Goal: Task Accomplishment & Management: Use online tool/utility

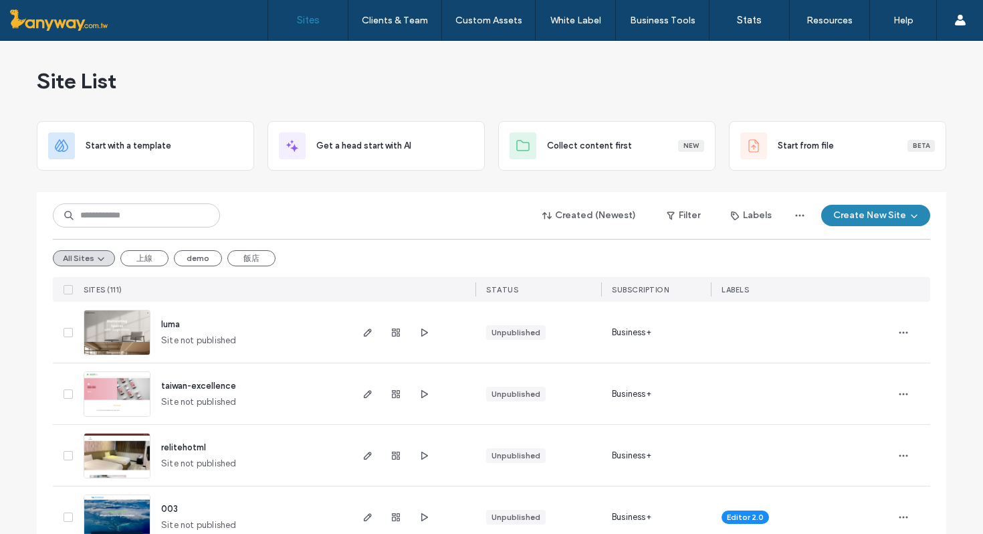
type input "*"
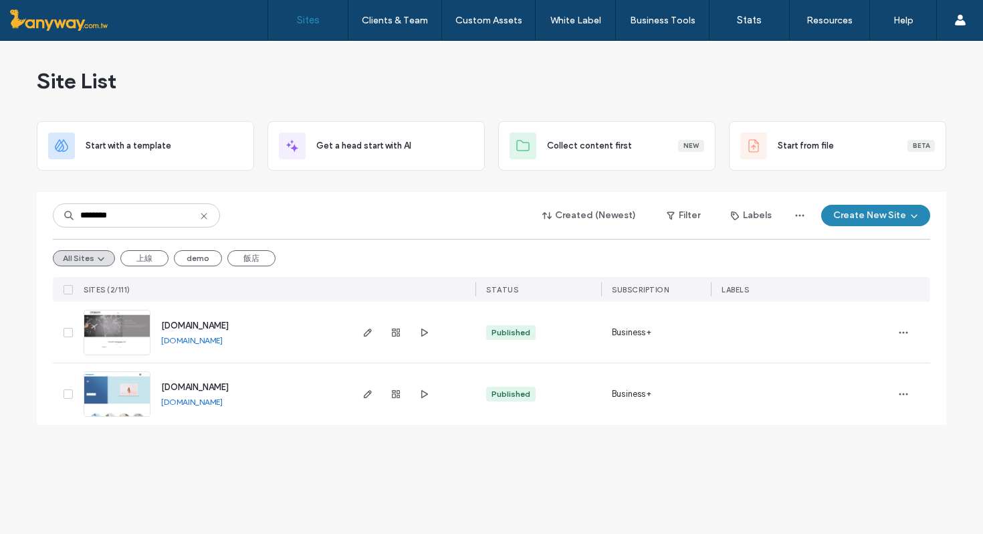
type input "********"
click at [138, 384] on img at bounding box center [117, 417] width 66 height 91
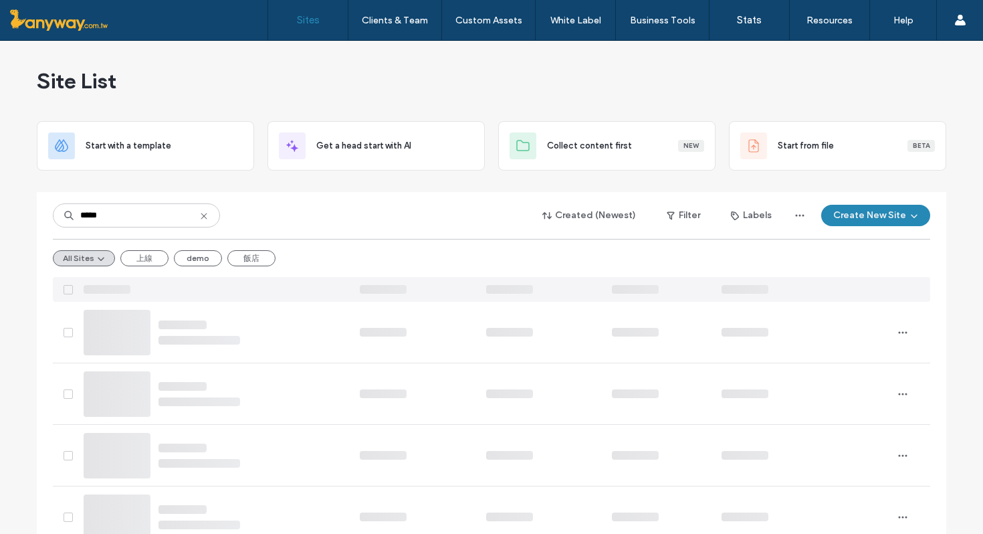
type input "******"
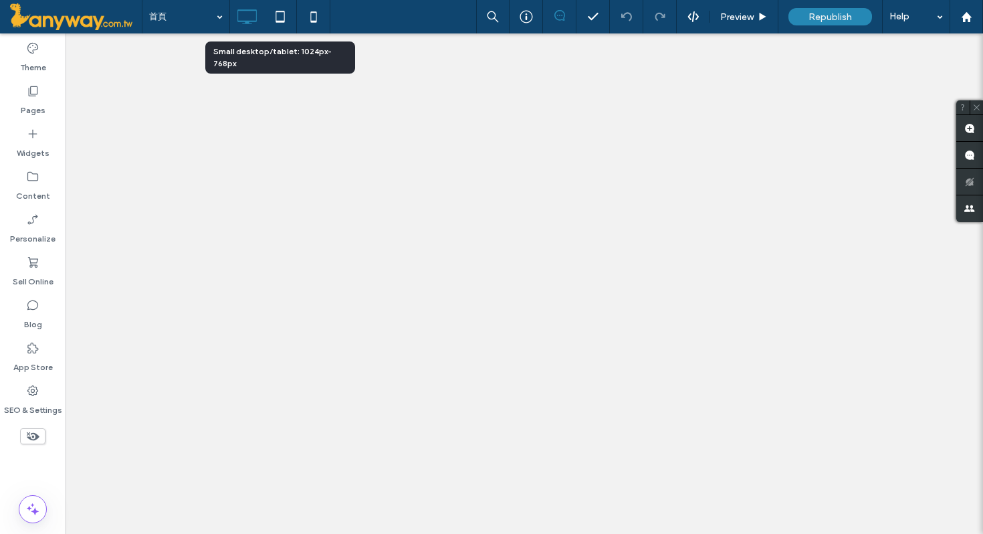
click at [287, 12] on icon at bounding box center [280, 16] width 27 height 27
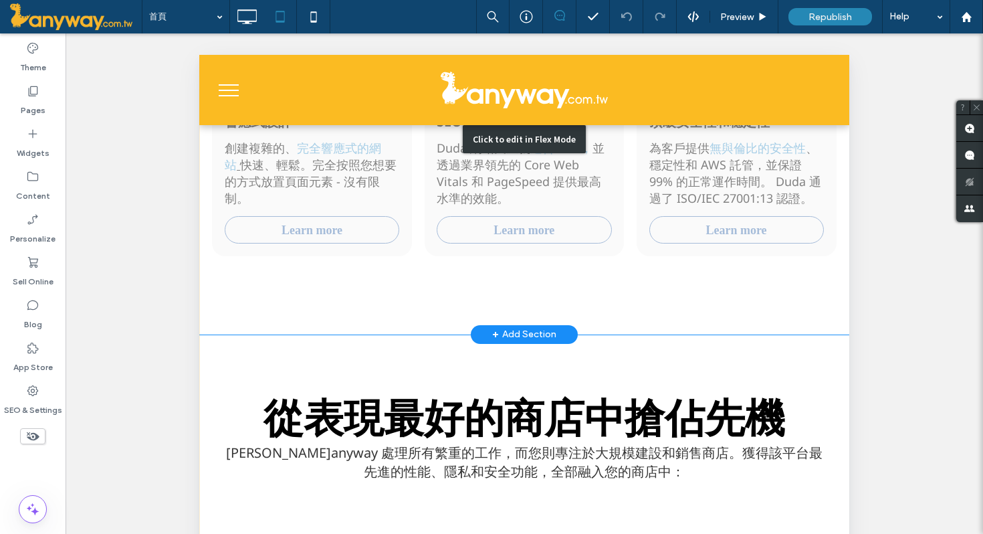
scroll to position [1467, 0]
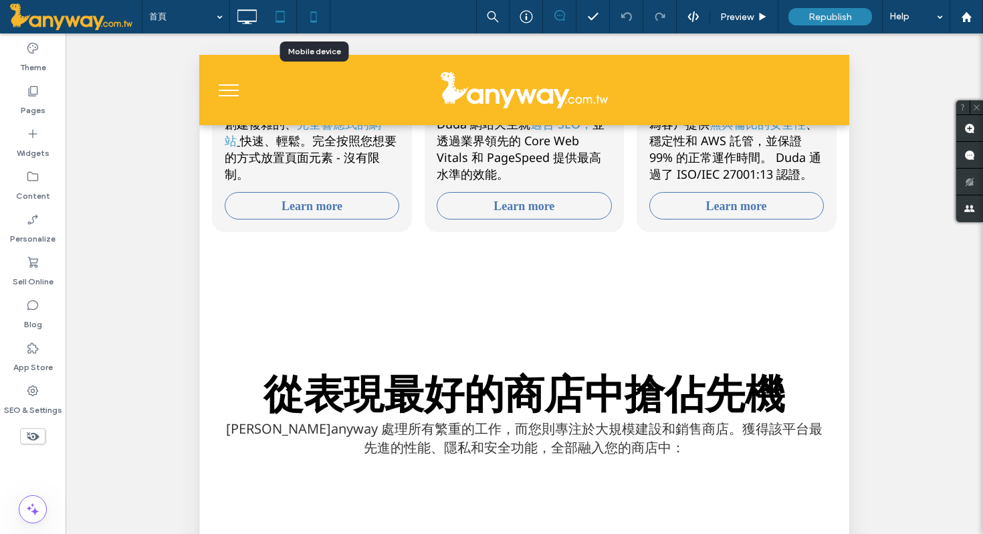
click at [316, 13] on use at bounding box center [313, 16] width 6 height 11
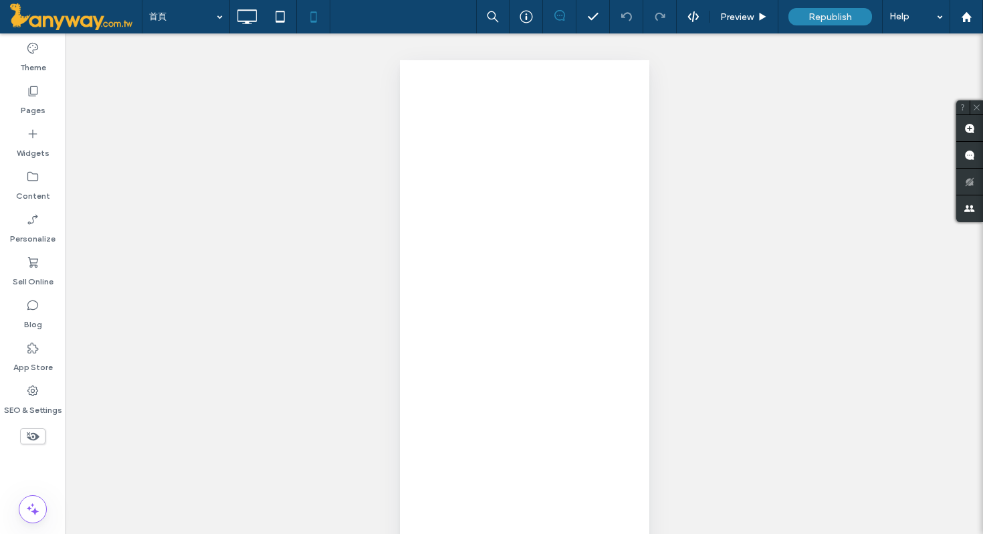
scroll to position [0, 0]
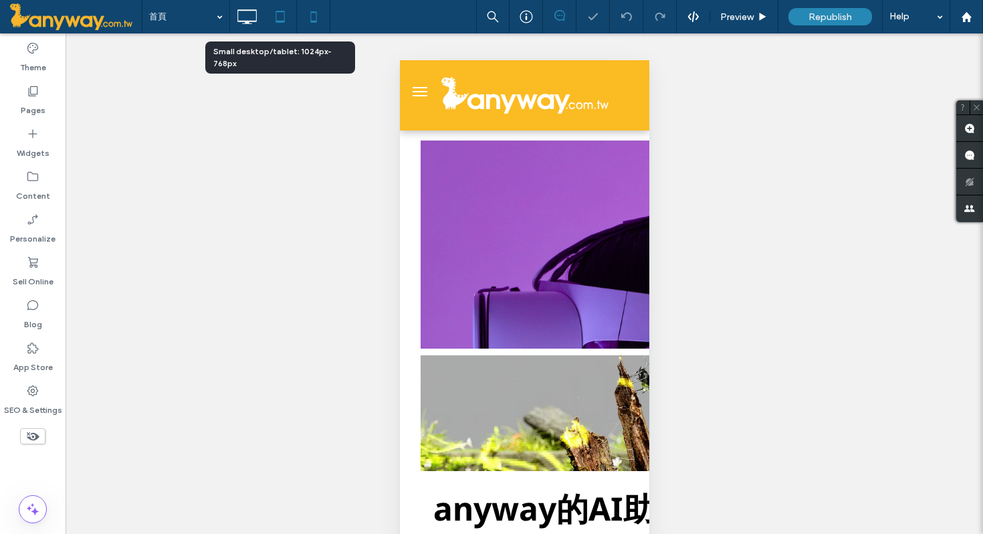
click at [280, 16] on icon at bounding box center [280, 16] width 27 height 27
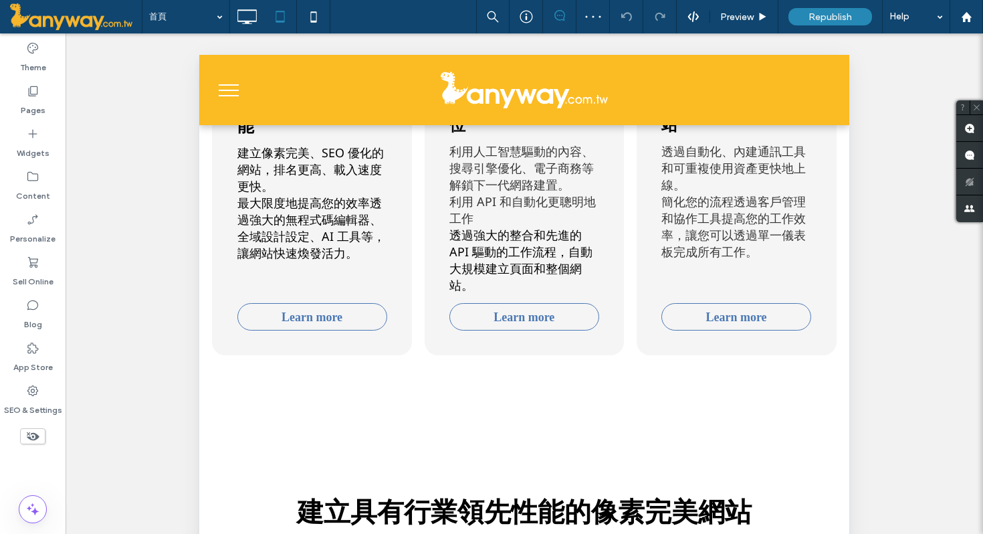
scroll to position [756, 0]
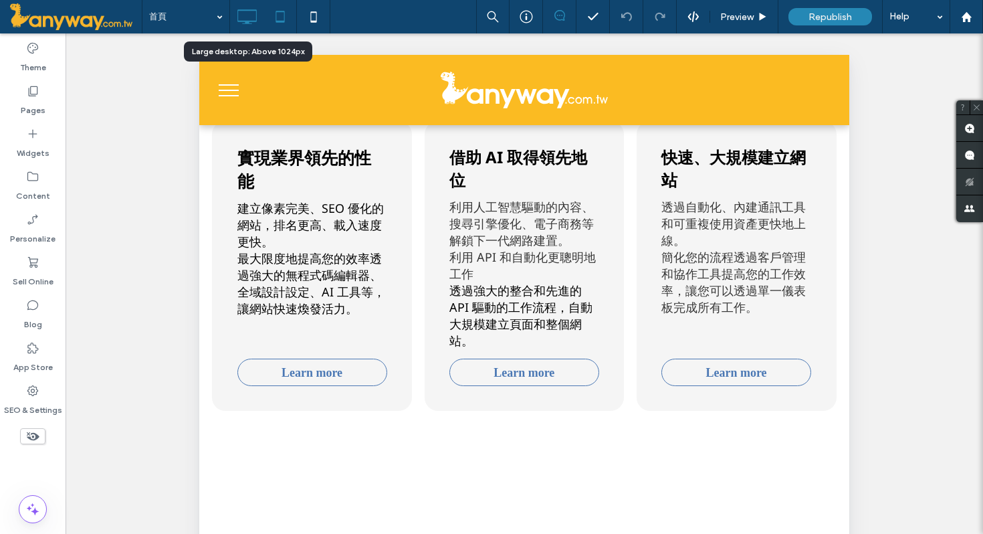
click at [247, 17] on icon at bounding box center [246, 16] width 27 height 27
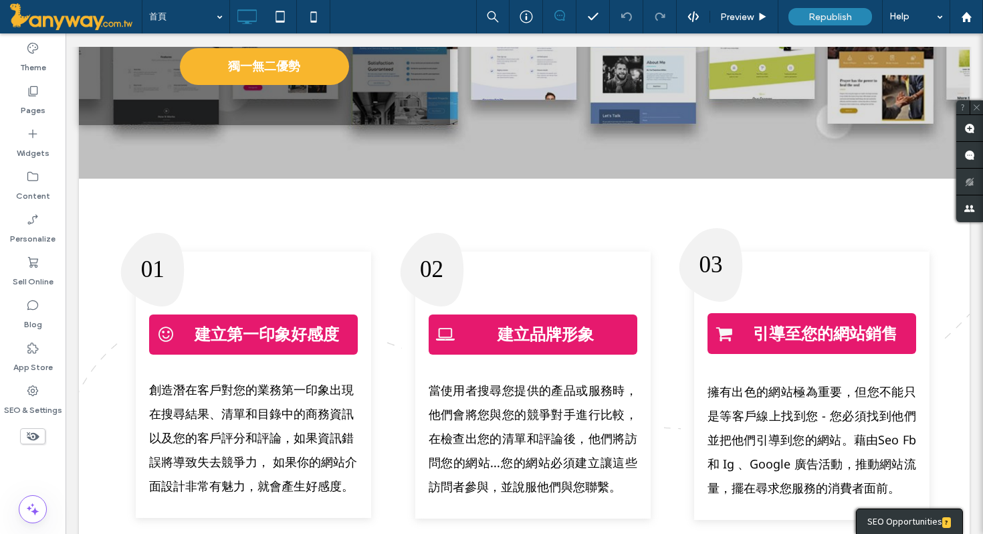
scroll to position [4253, 0]
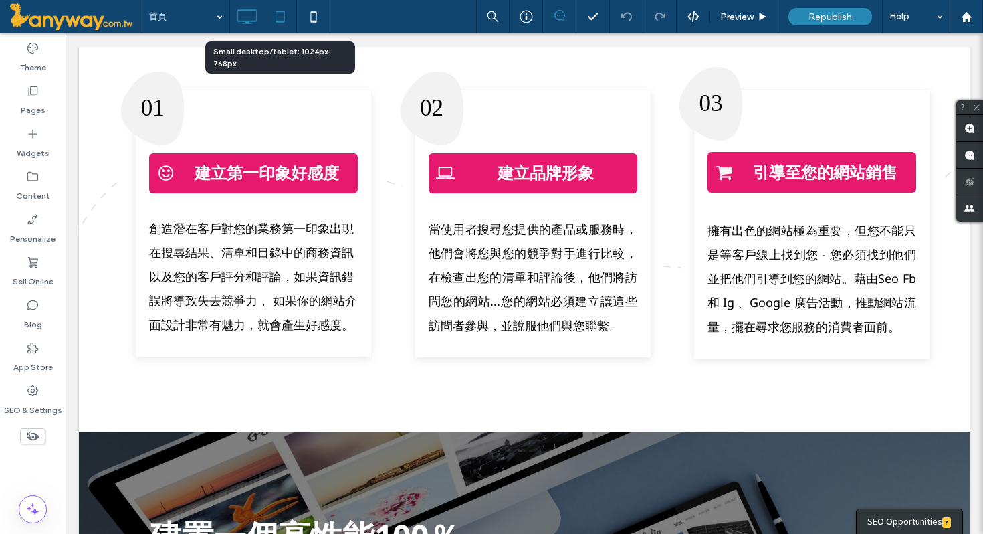
click at [284, 7] on icon at bounding box center [280, 16] width 27 height 27
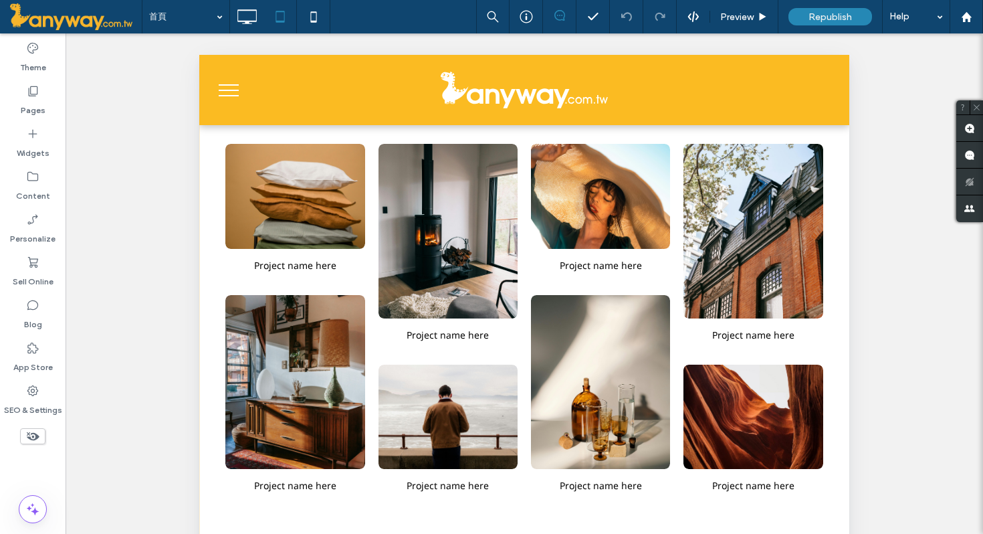
scroll to position [3706, 0]
